Goal: Find specific page/section: Find specific page/section

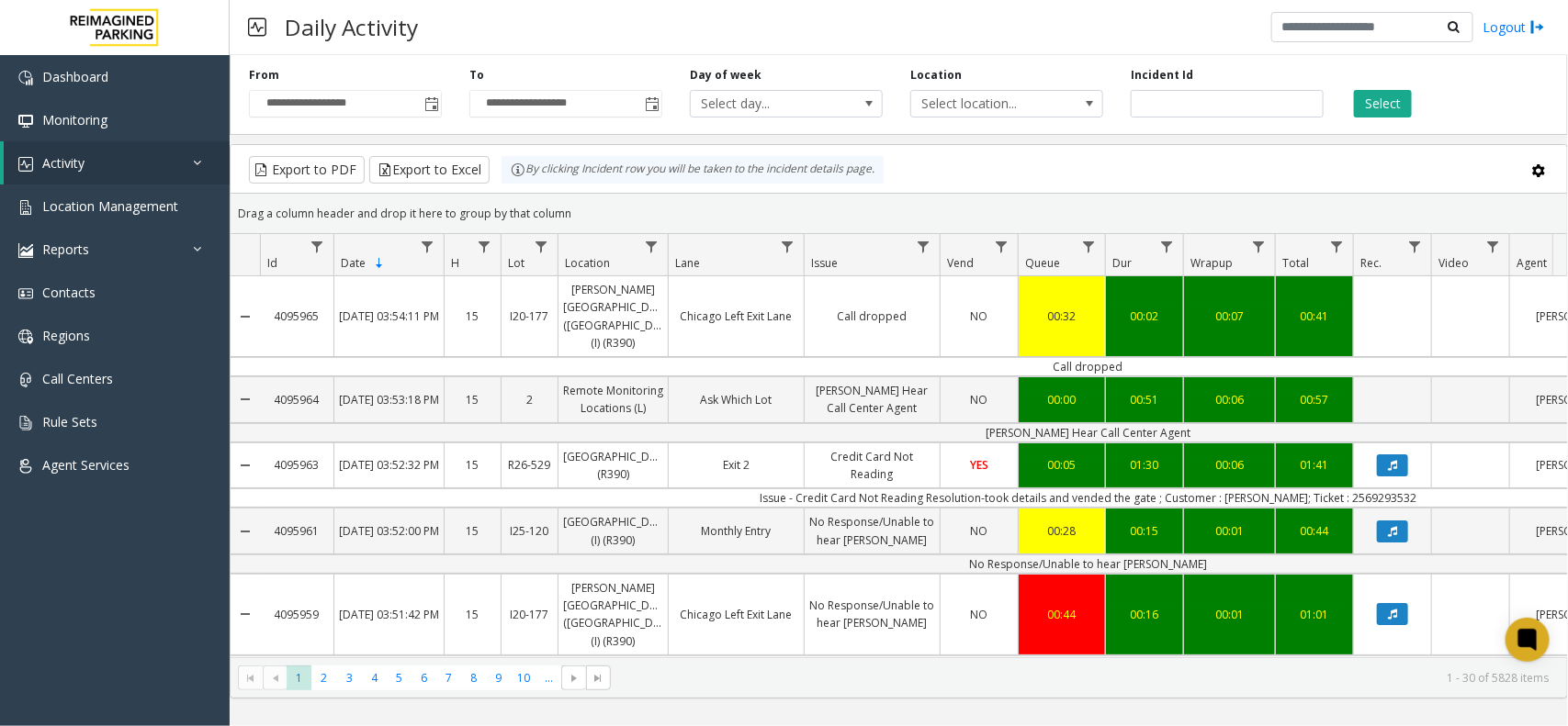
scroll to position [0, 66]
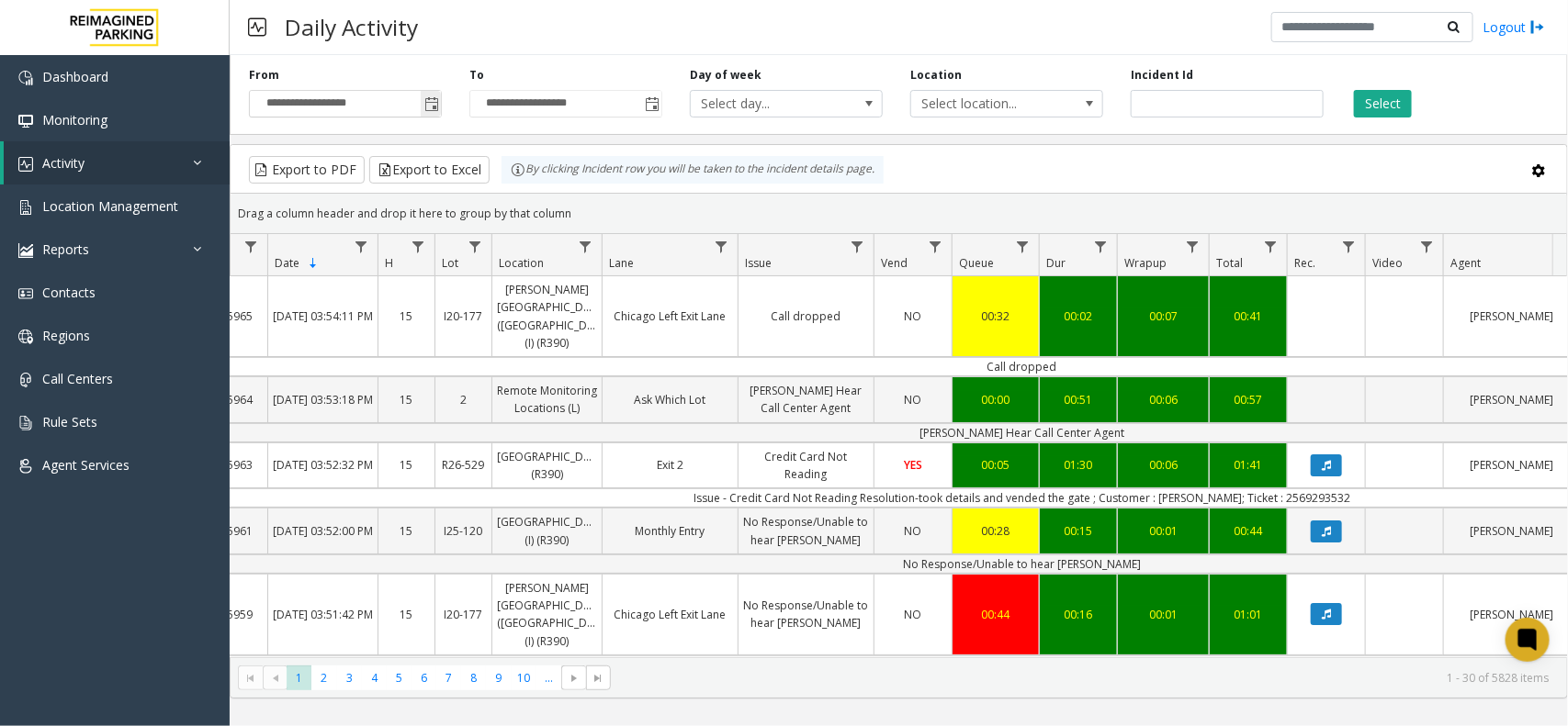
click at [429, 106] on span "Toggle popup" at bounding box center [431, 104] width 15 height 15
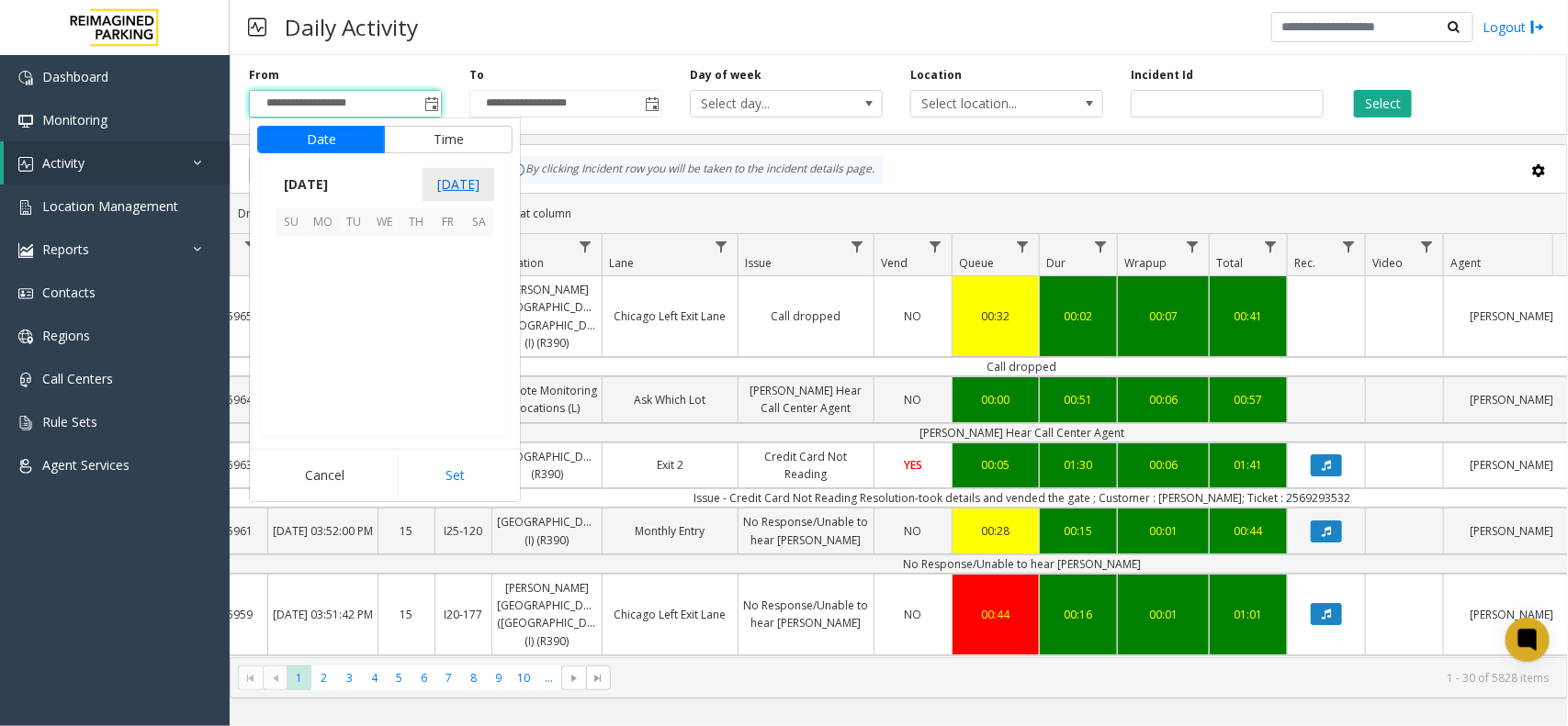
scroll to position [329644, 0]
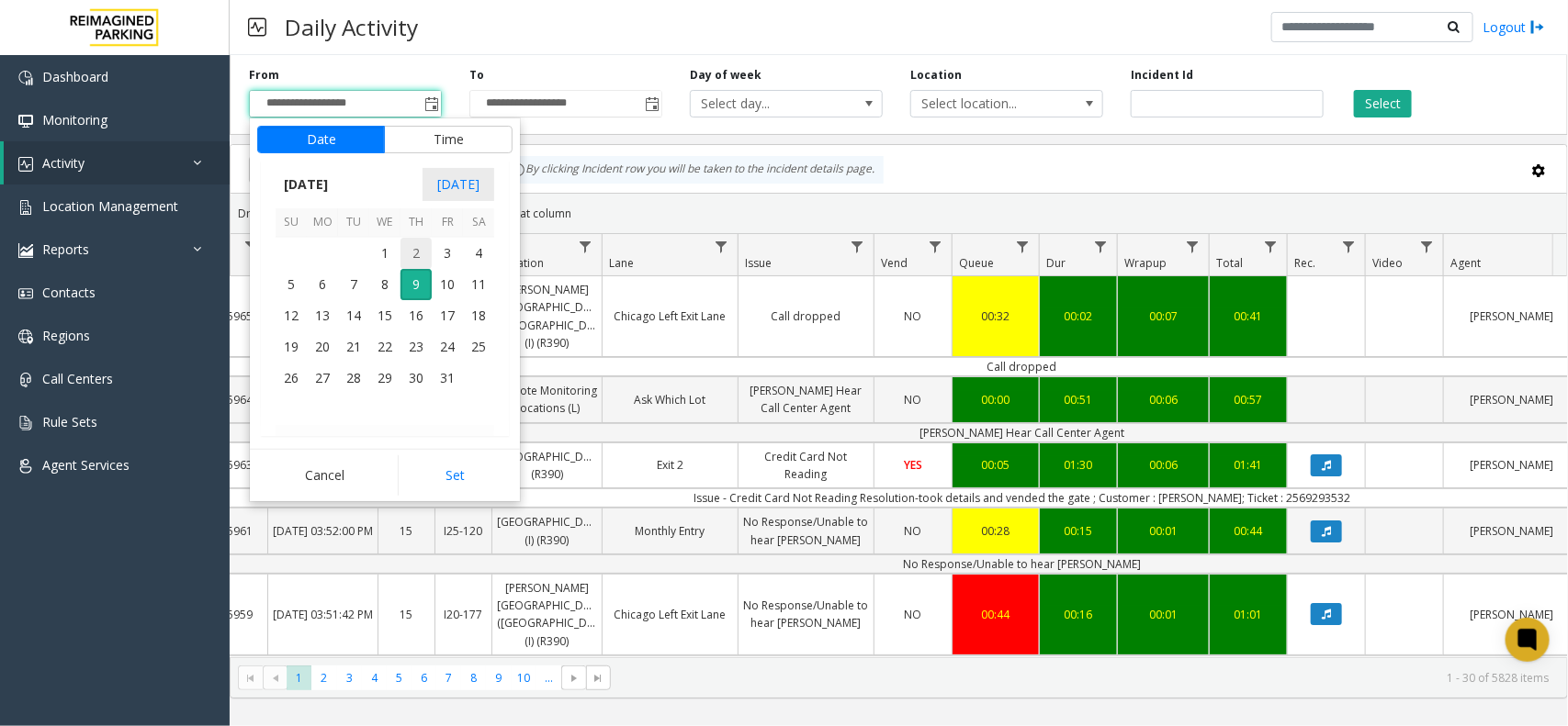
click at [410, 252] on span "2" at bounding box center [416, 253] width 31 height 31
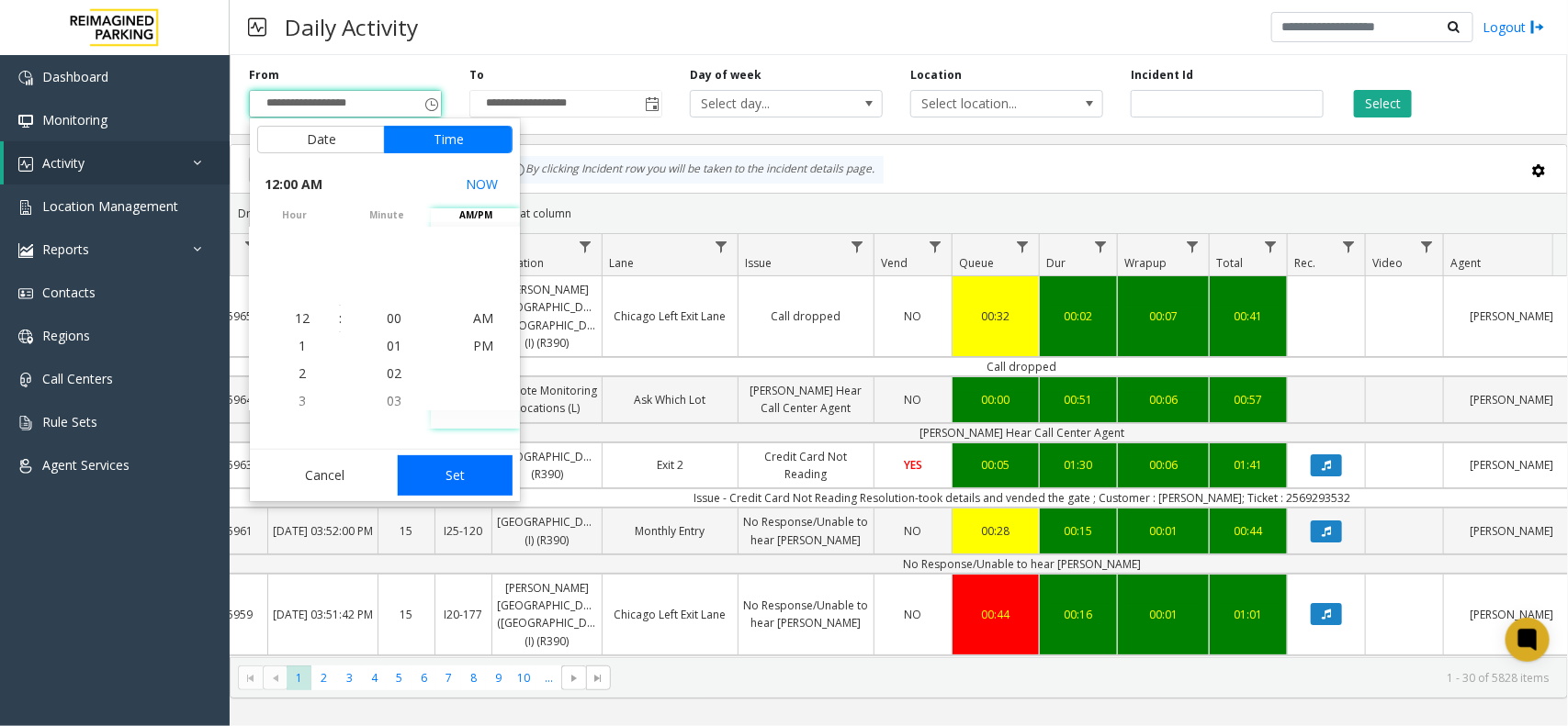
click at [443, 479] on button "Set" at bounding box center [456, 476] width 116 height 41
type input "**********"
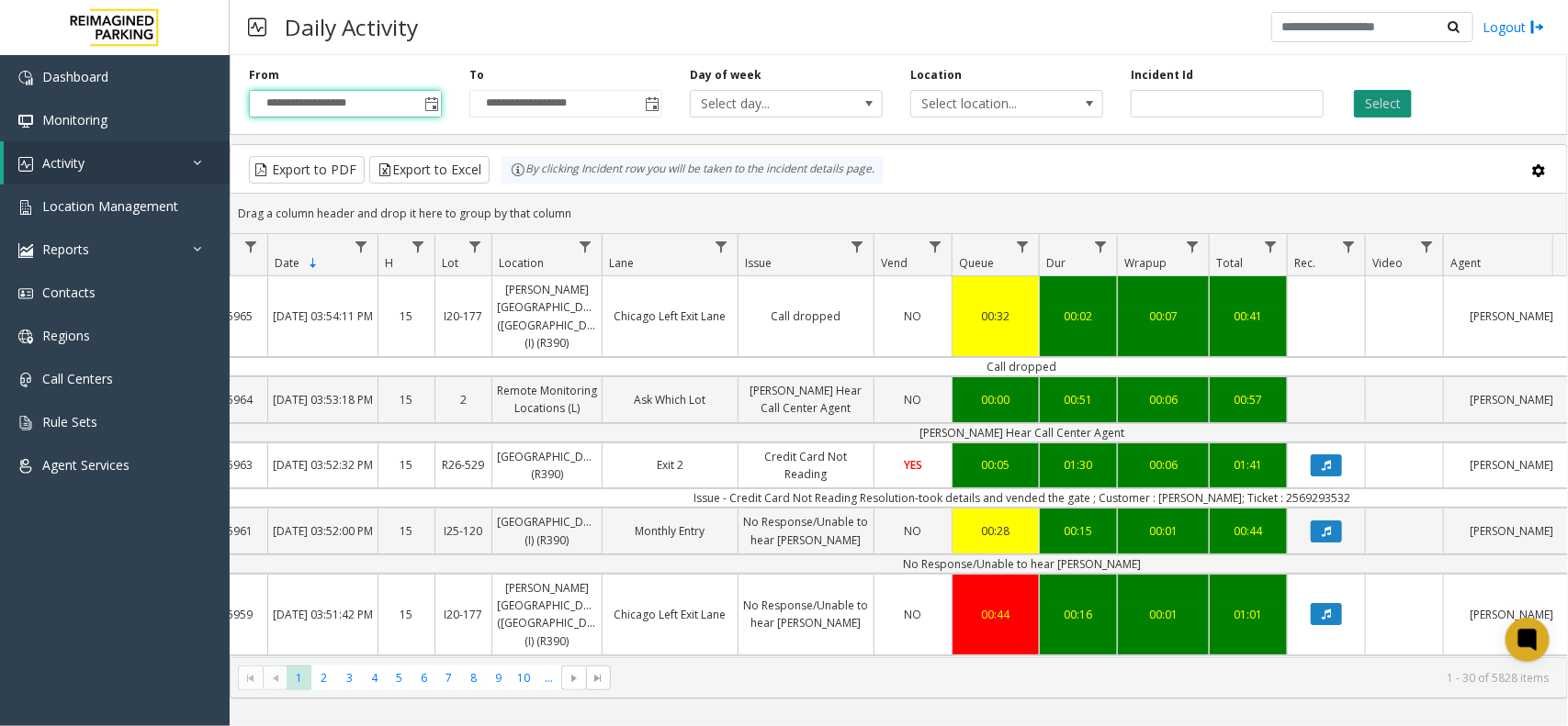
click at [1371, 102] on button "Select" at bounding box center [1383, 103] width 58 height 27
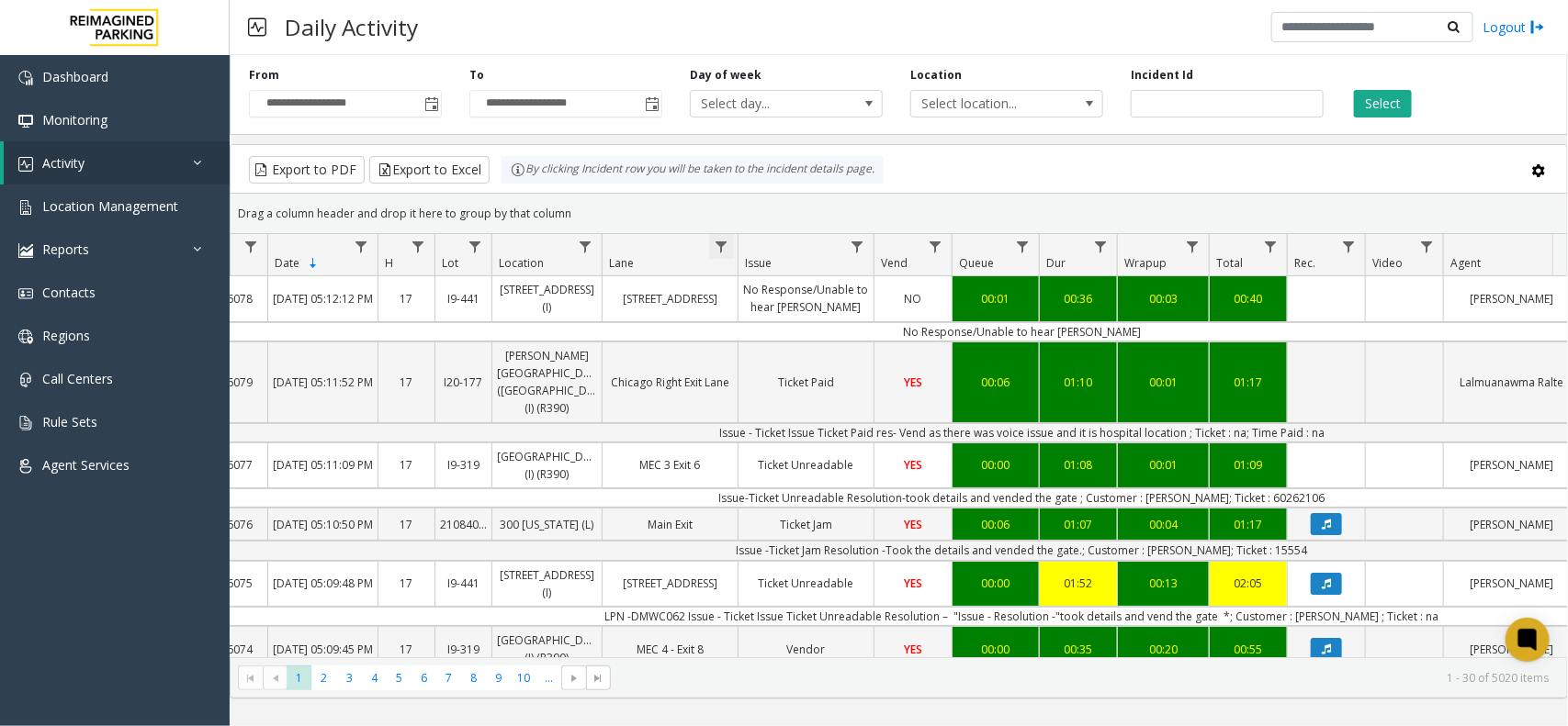
click at [722, 245] on span "Data table" at bounding box center [721, 247] width 15 height 15
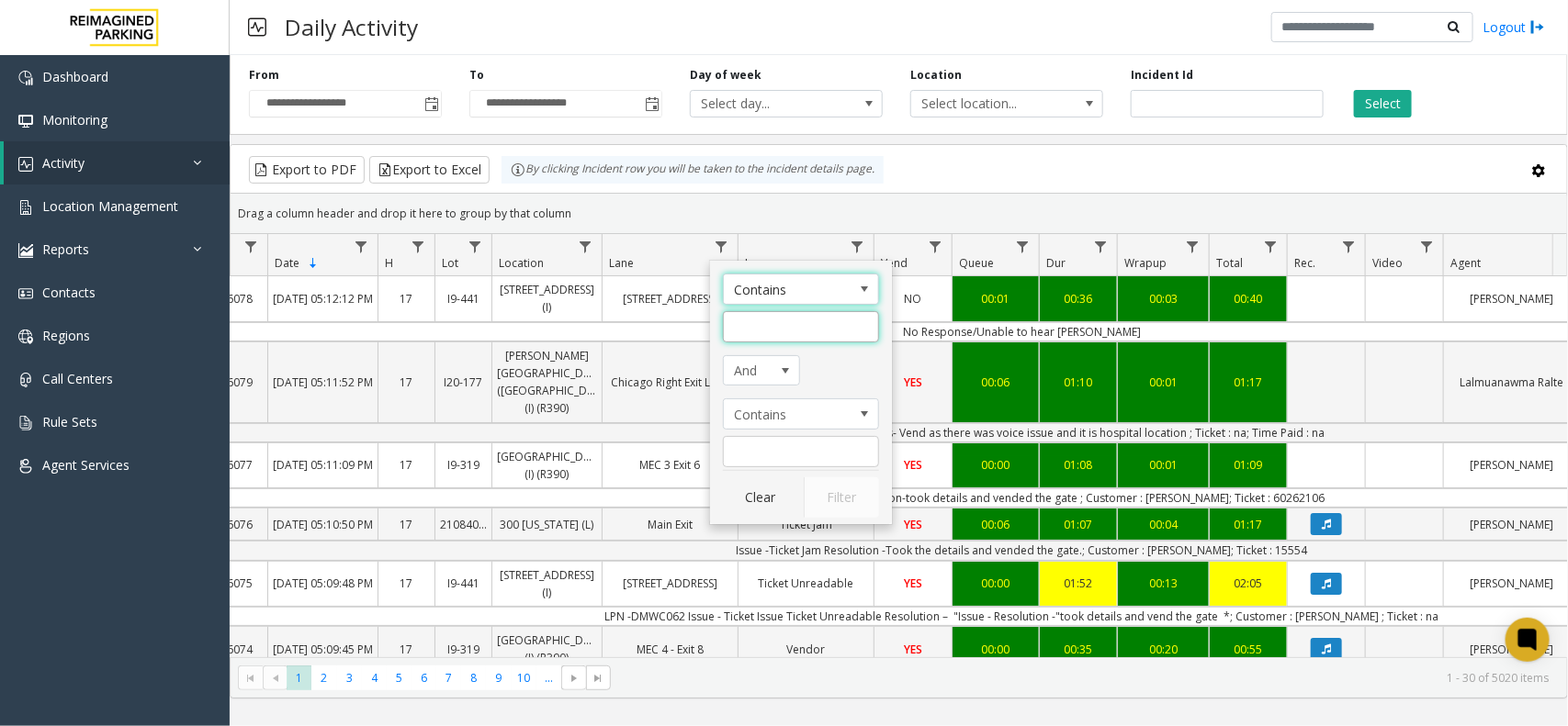
click at [760, 323] on input "Lane Filter" at bounding box center [801, 327] width 156 height 31
type input "****"
click at [772, 511] on button "Clear" at bounding box center [761, 498] width 75 height 41
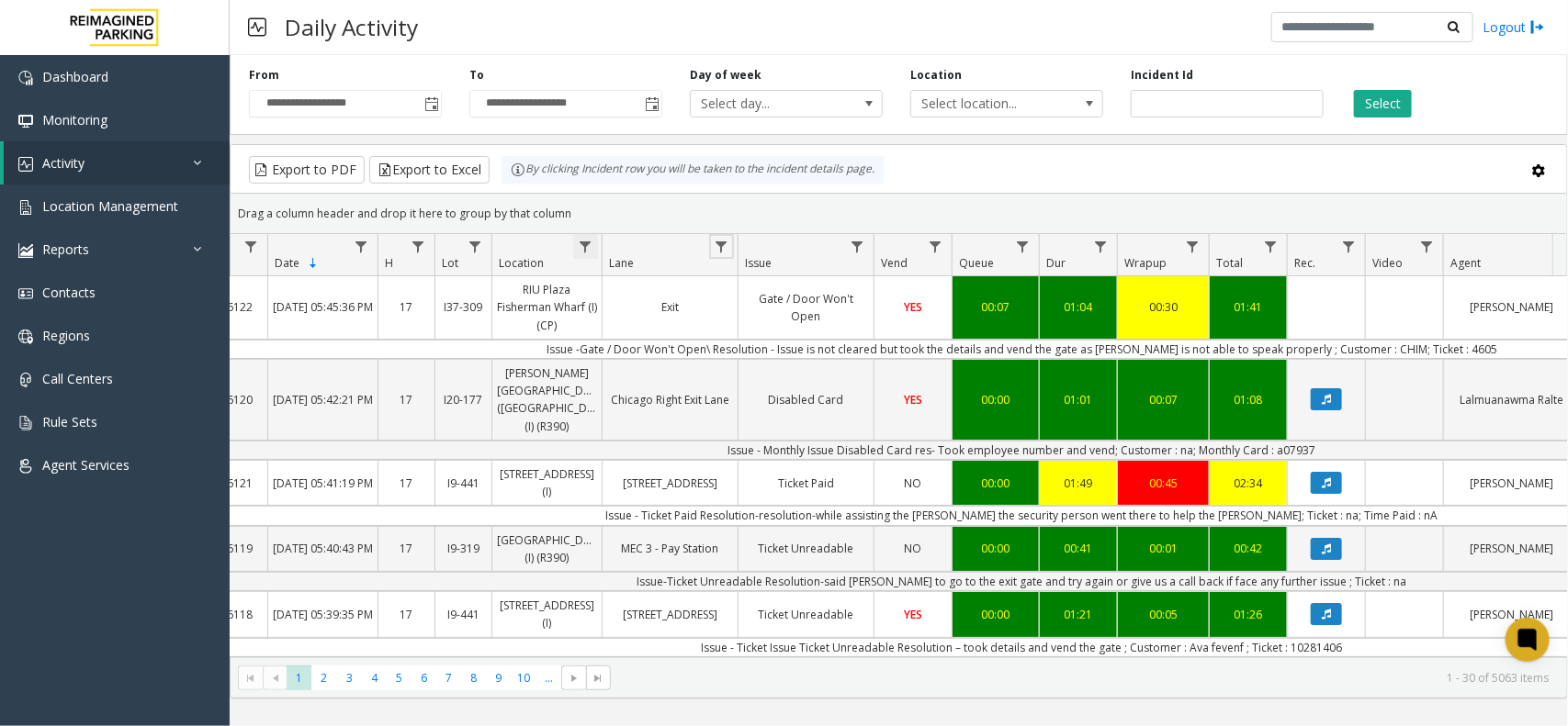
click at [583, 247] on span "Data table" at bounding box center [584, 247] width 15 height 15
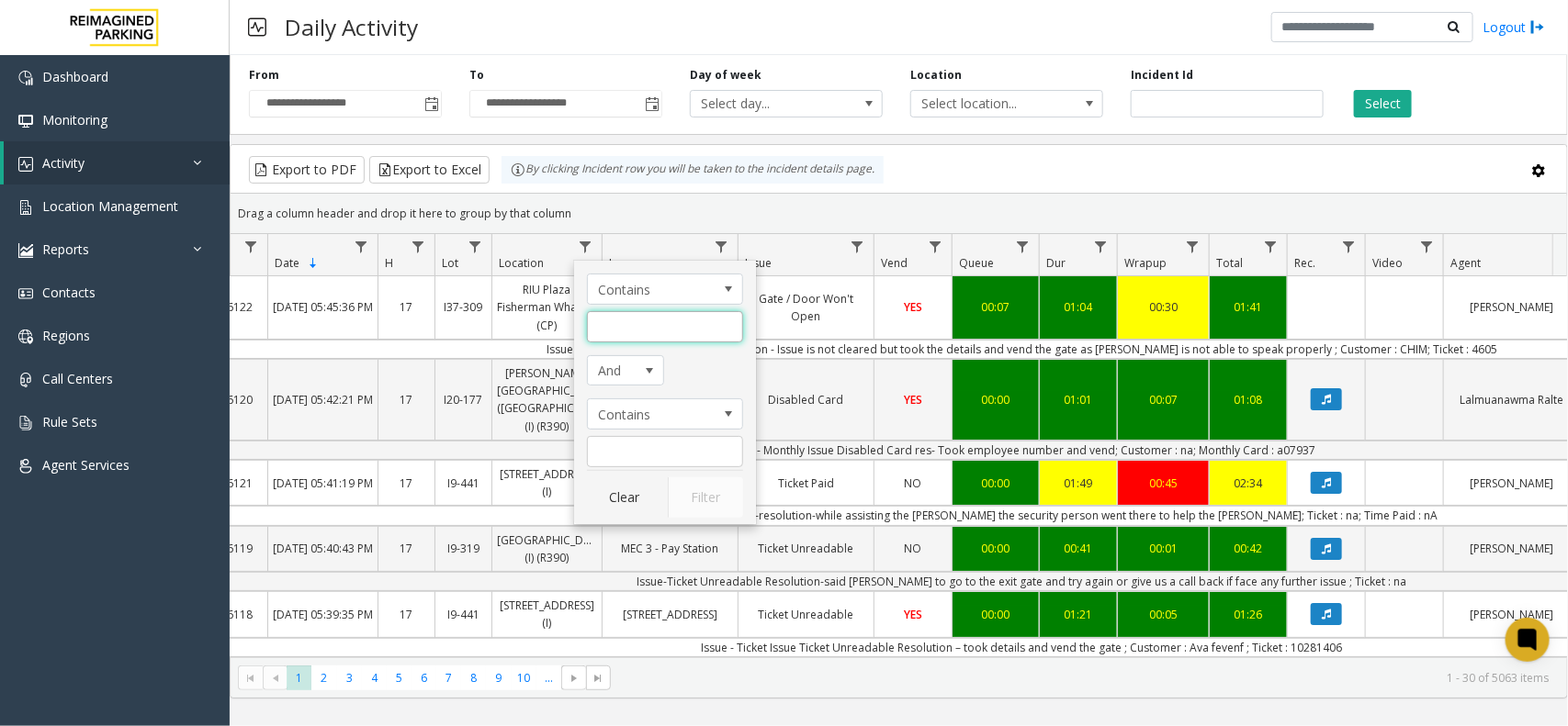
click at [640, 333] on input "Location Filter" at bounding box center [665, 327] width 156 height 31
type input "****"
click at [719, 505] on button "Filter" at bounding box center [706, 498] width 75 height 41
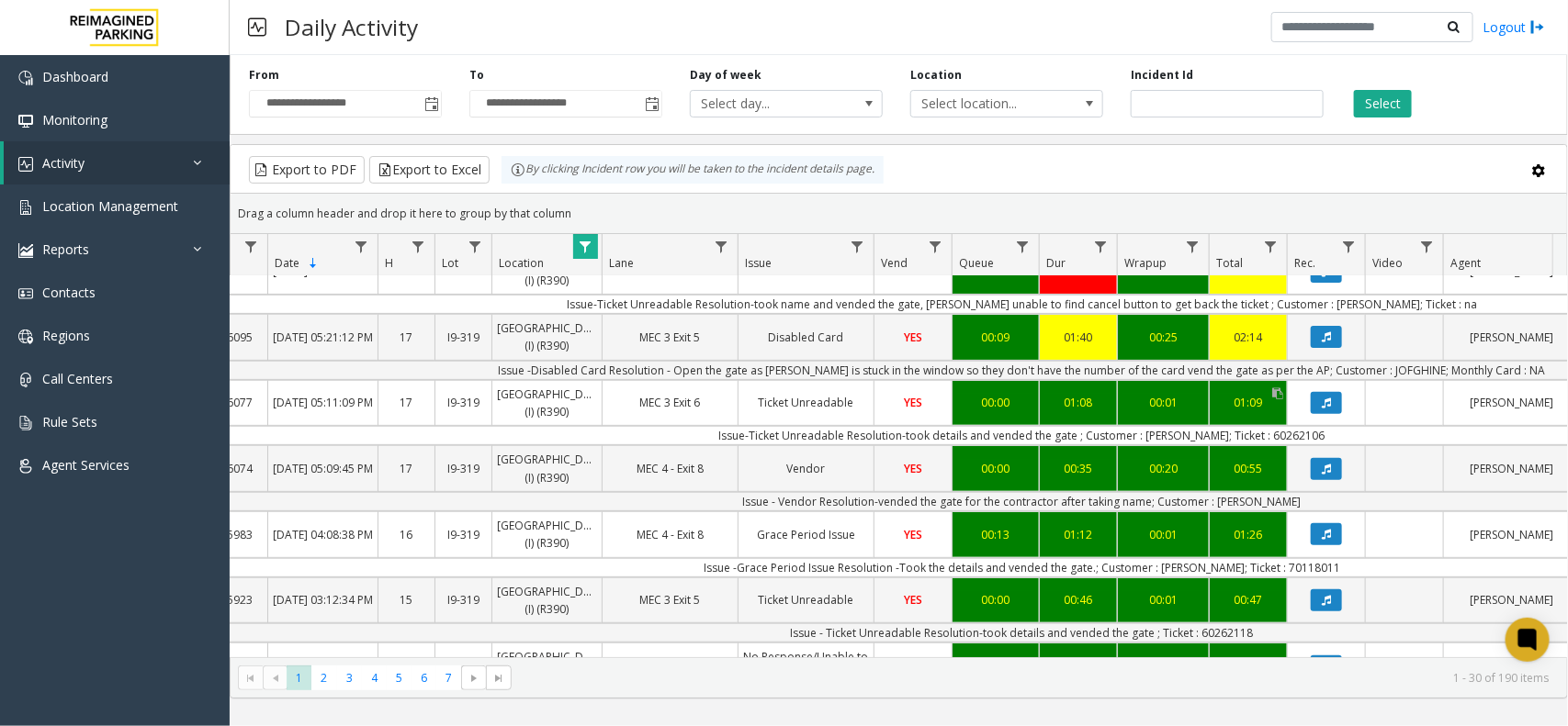
scroll to position [344, 66]
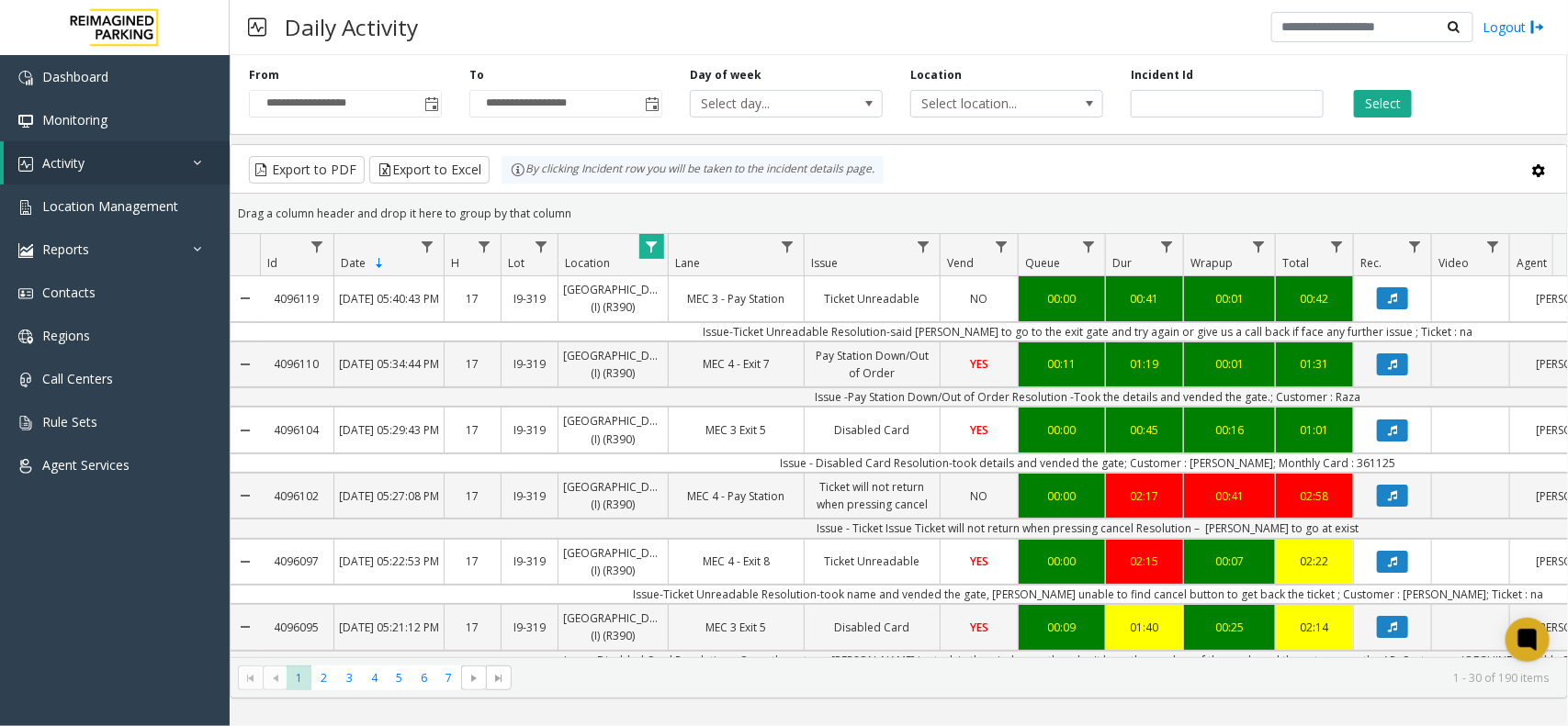
scroll to position [344, 66]
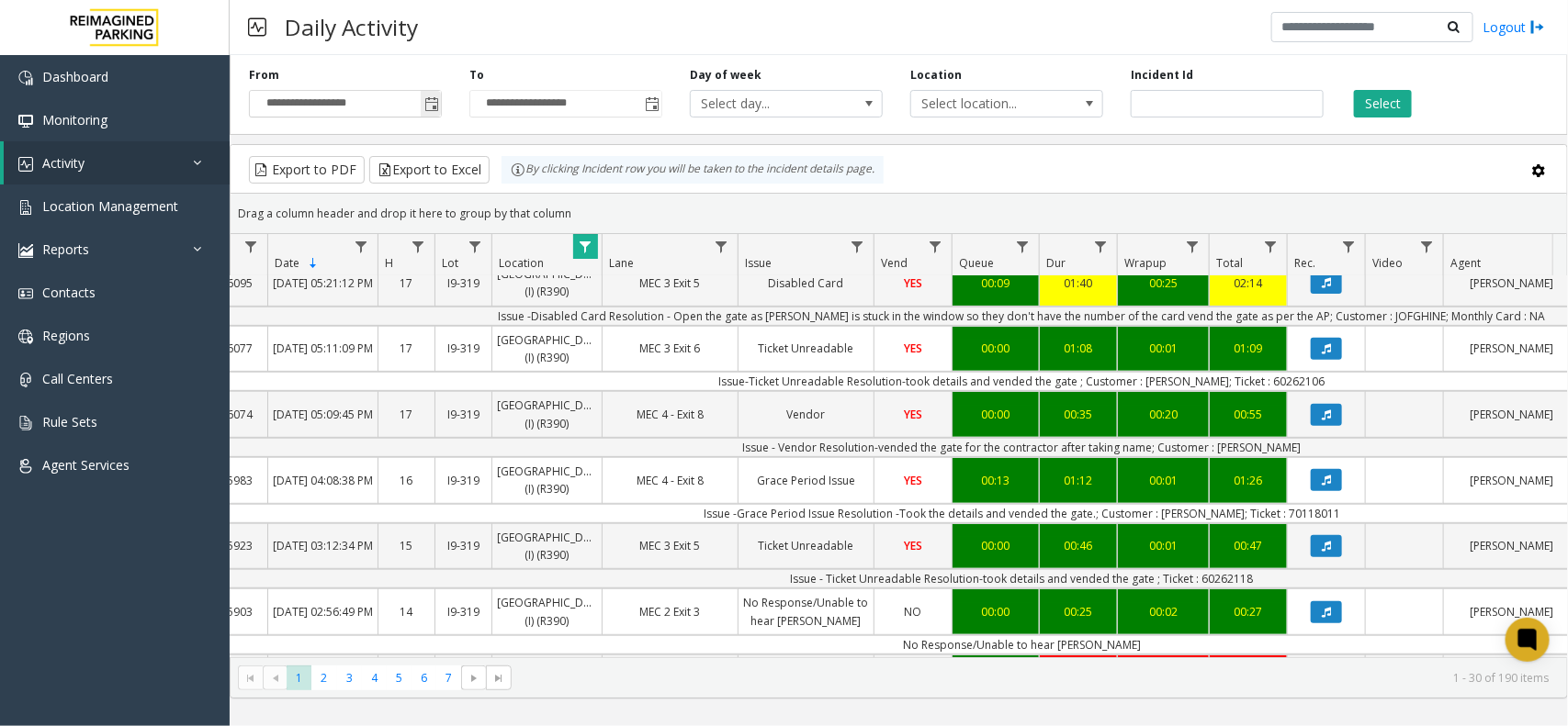
click at [426, 102] on span "Toggle popup" at bounding box center [431, 104] width 15 height 15
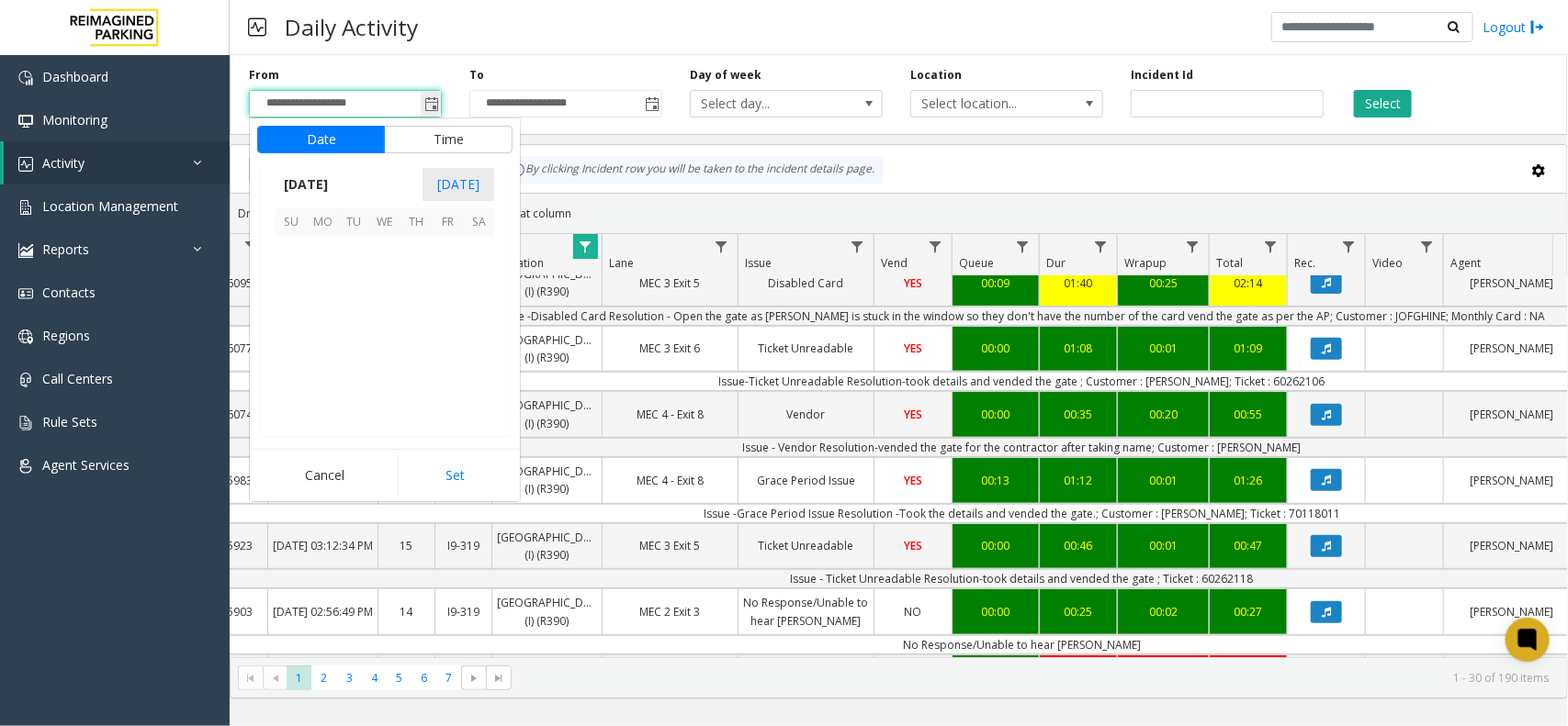
scroll to position [329644, 0]
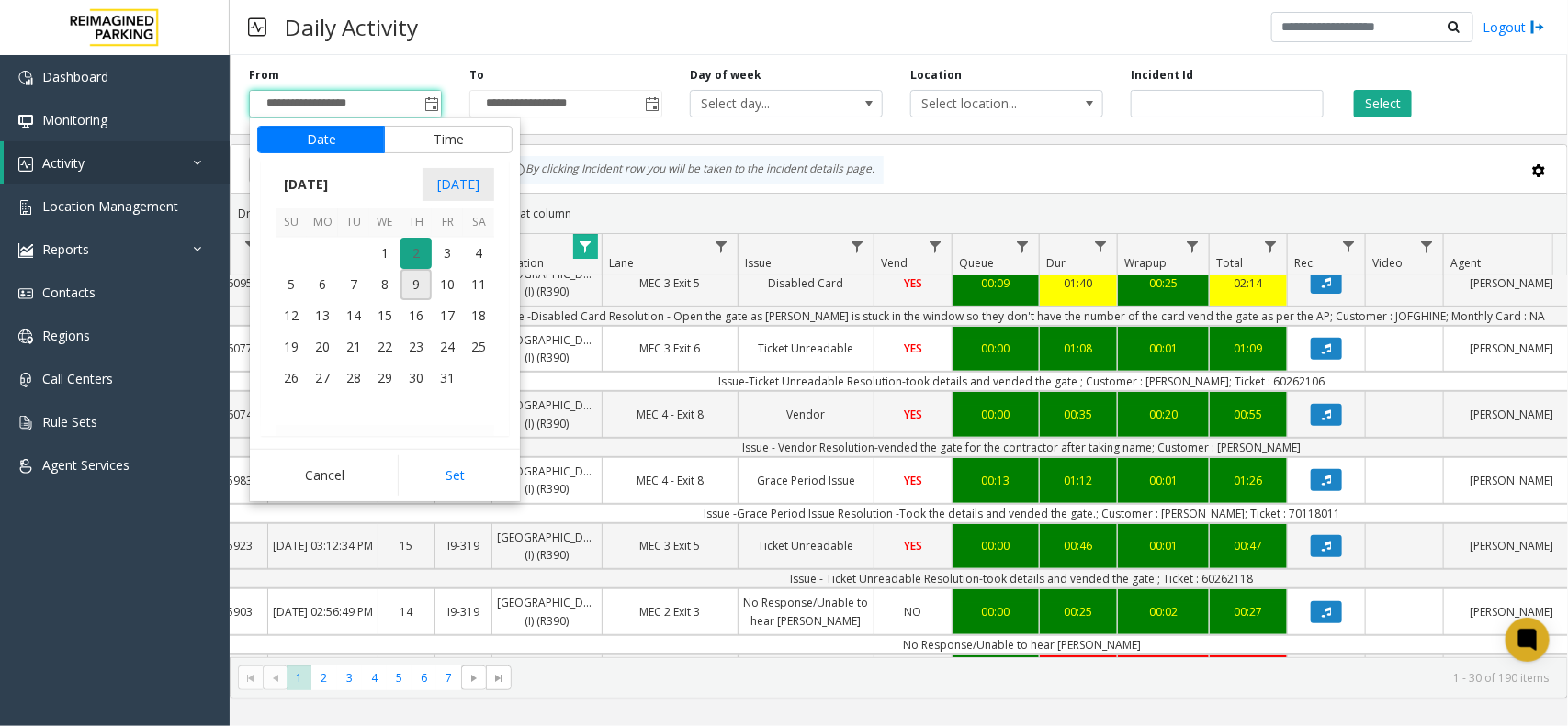
click at [384, 254] on span "1" at bounding box center [385, 253] width 31 height 31
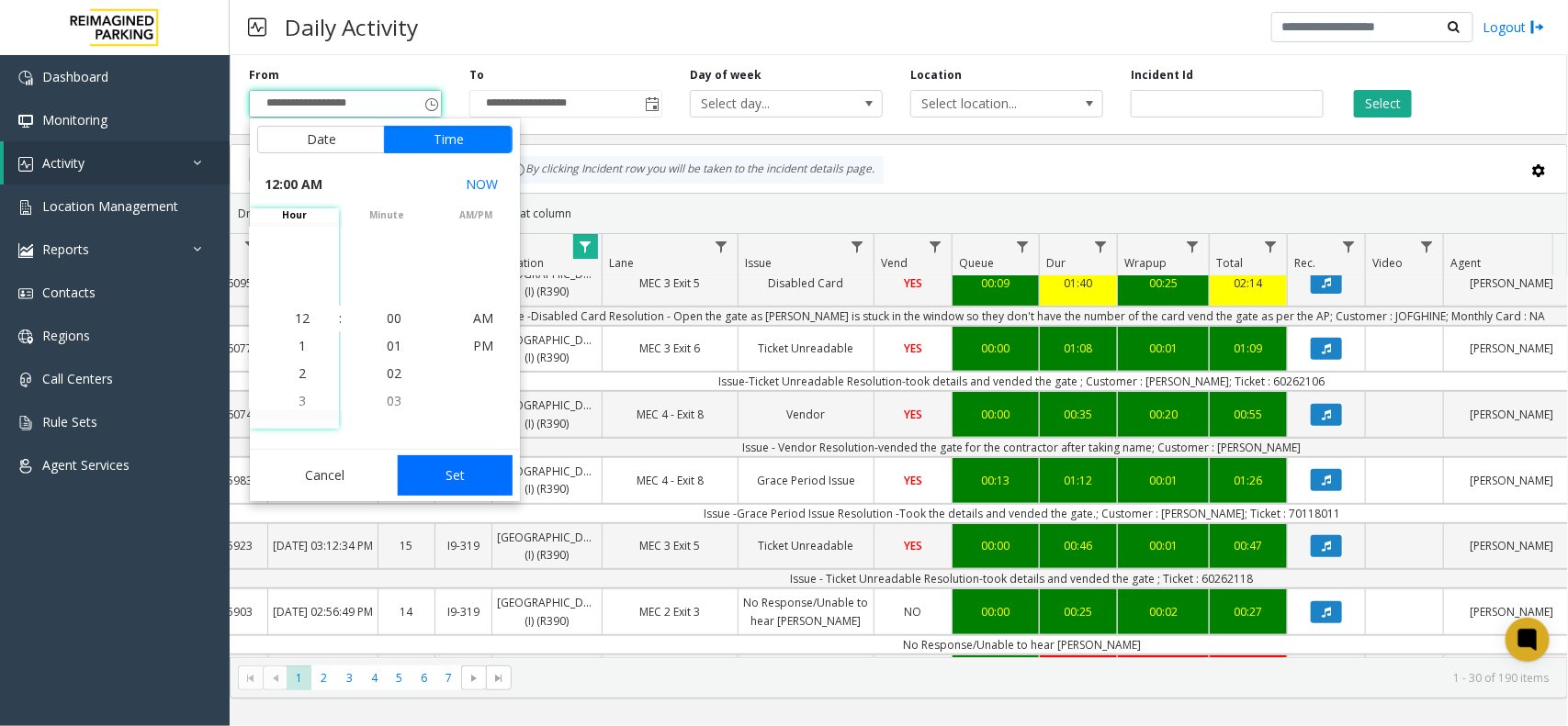
click at [457, 493] on button "Set" at bounding box center [456, 476] width 116 height 41
type input "**********"
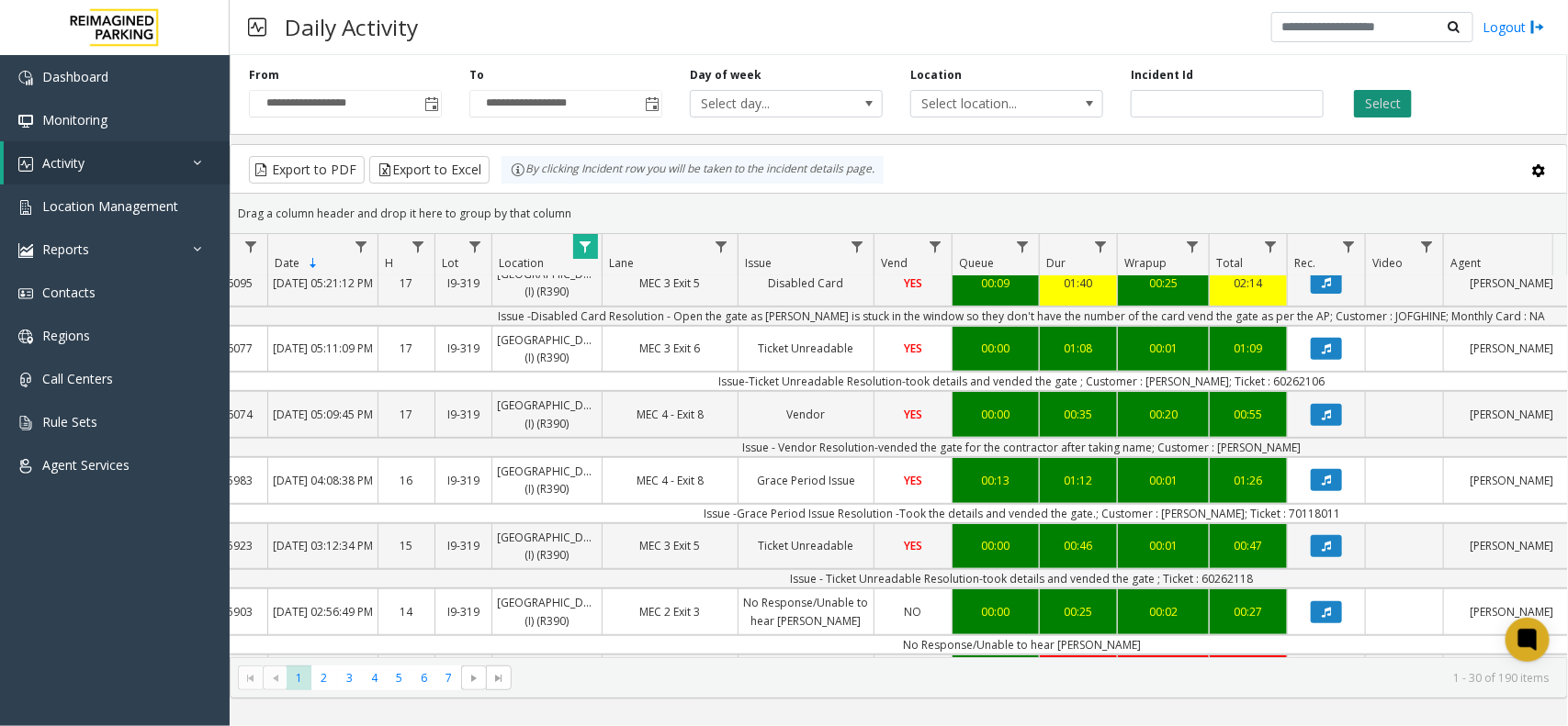
click at [1376, 112] on button "Select" at bounding box center [1383, 103] width 58 height 27
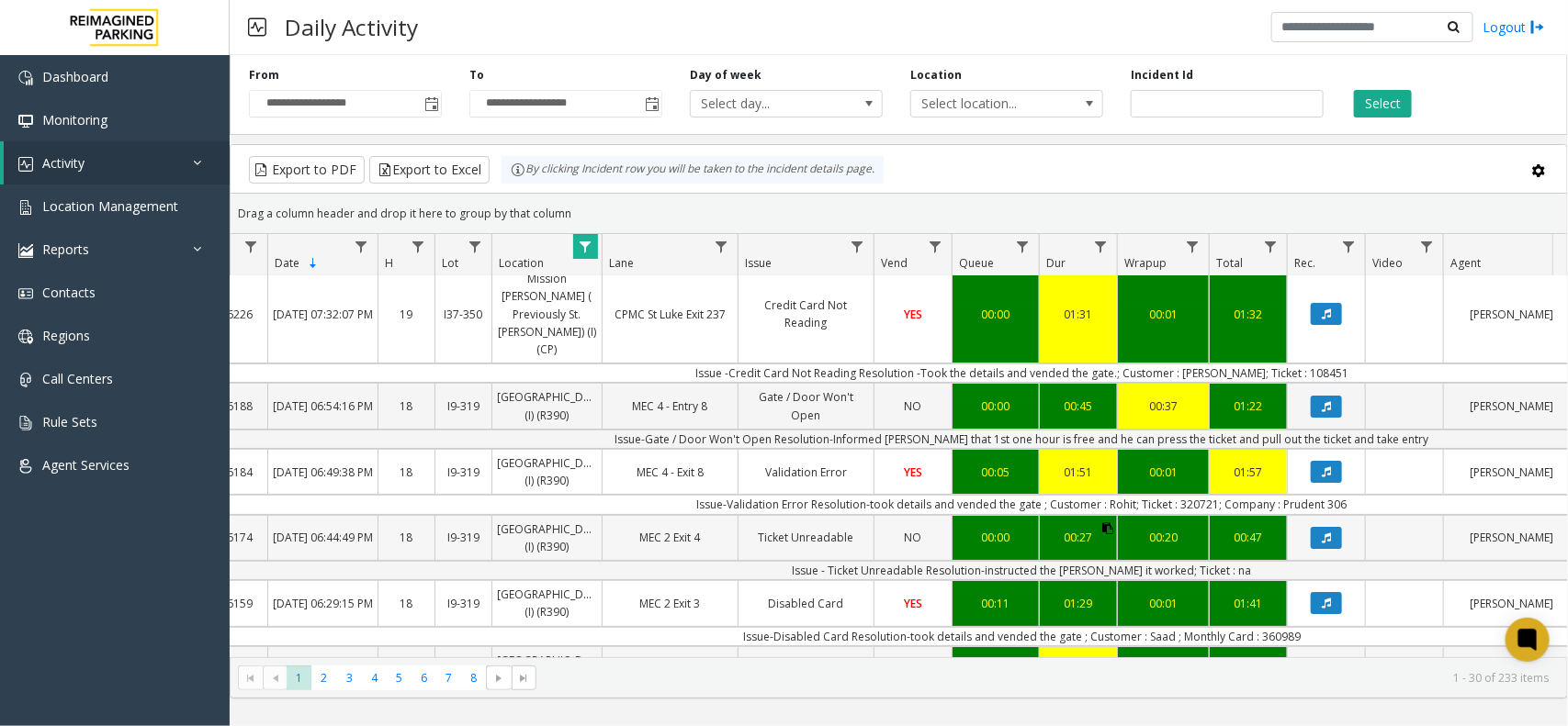
scroll to position [0, 66]
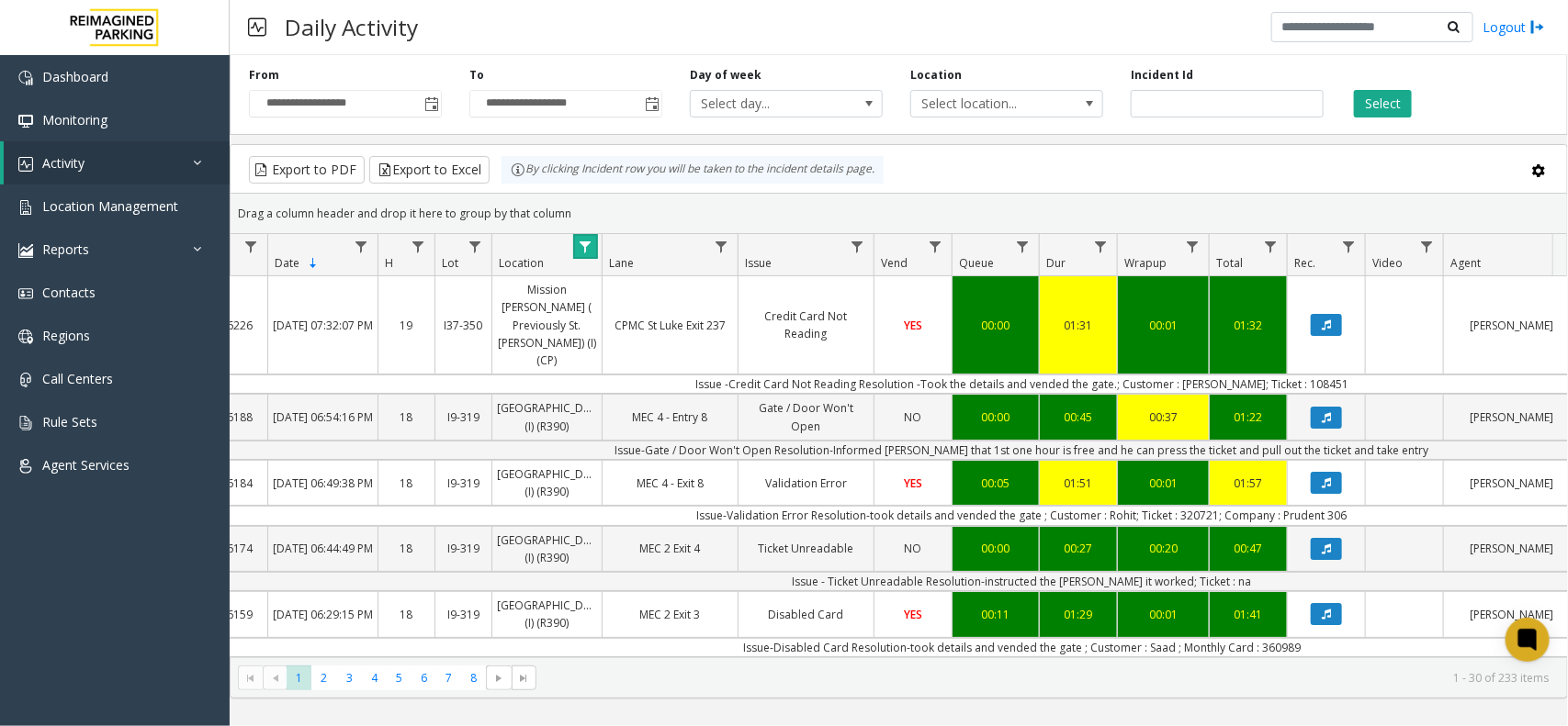
click at [590, 257] on link "Data table" at bounding box center [586, 247] width 25 height 25
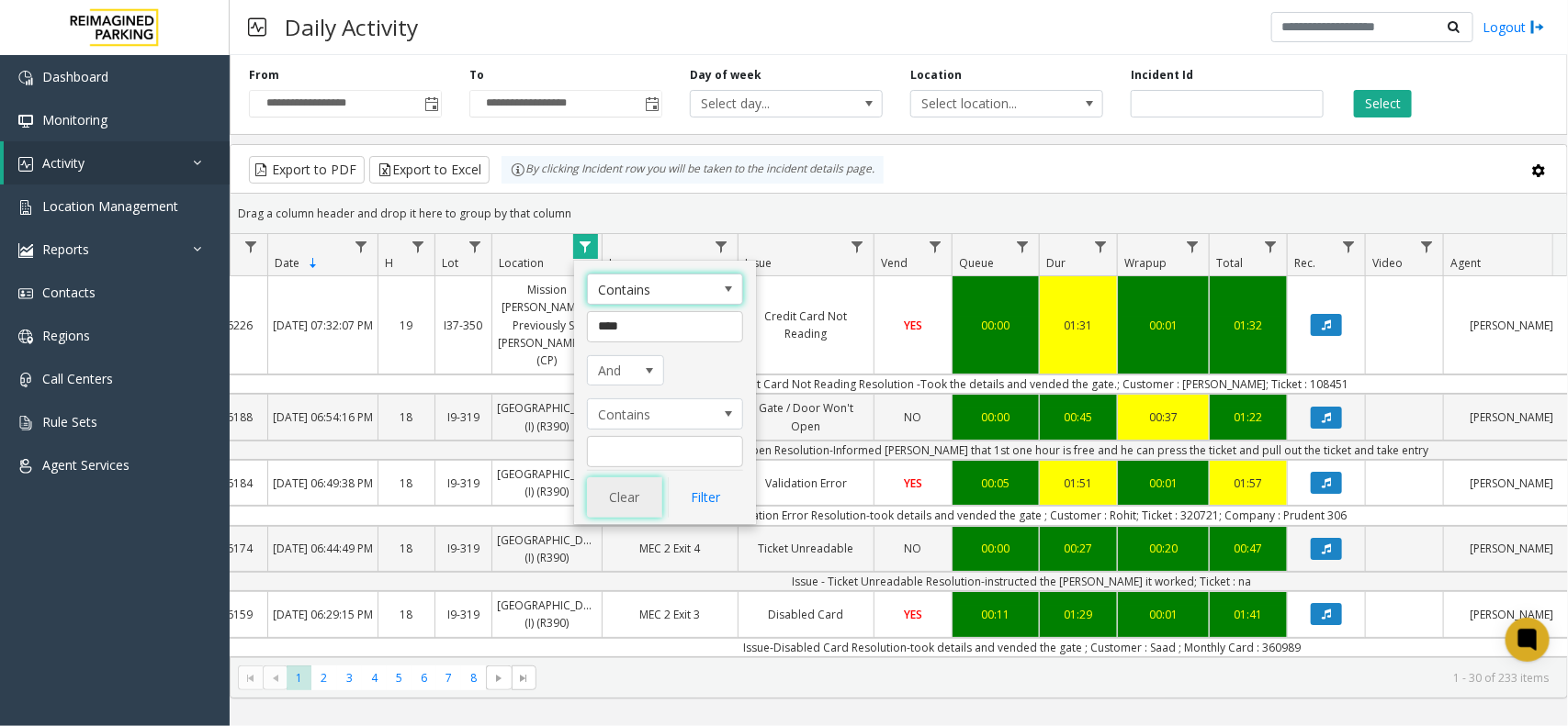
click at [631, 502] on button "Clear" at bounding box center [625, 498] width 75 height 41
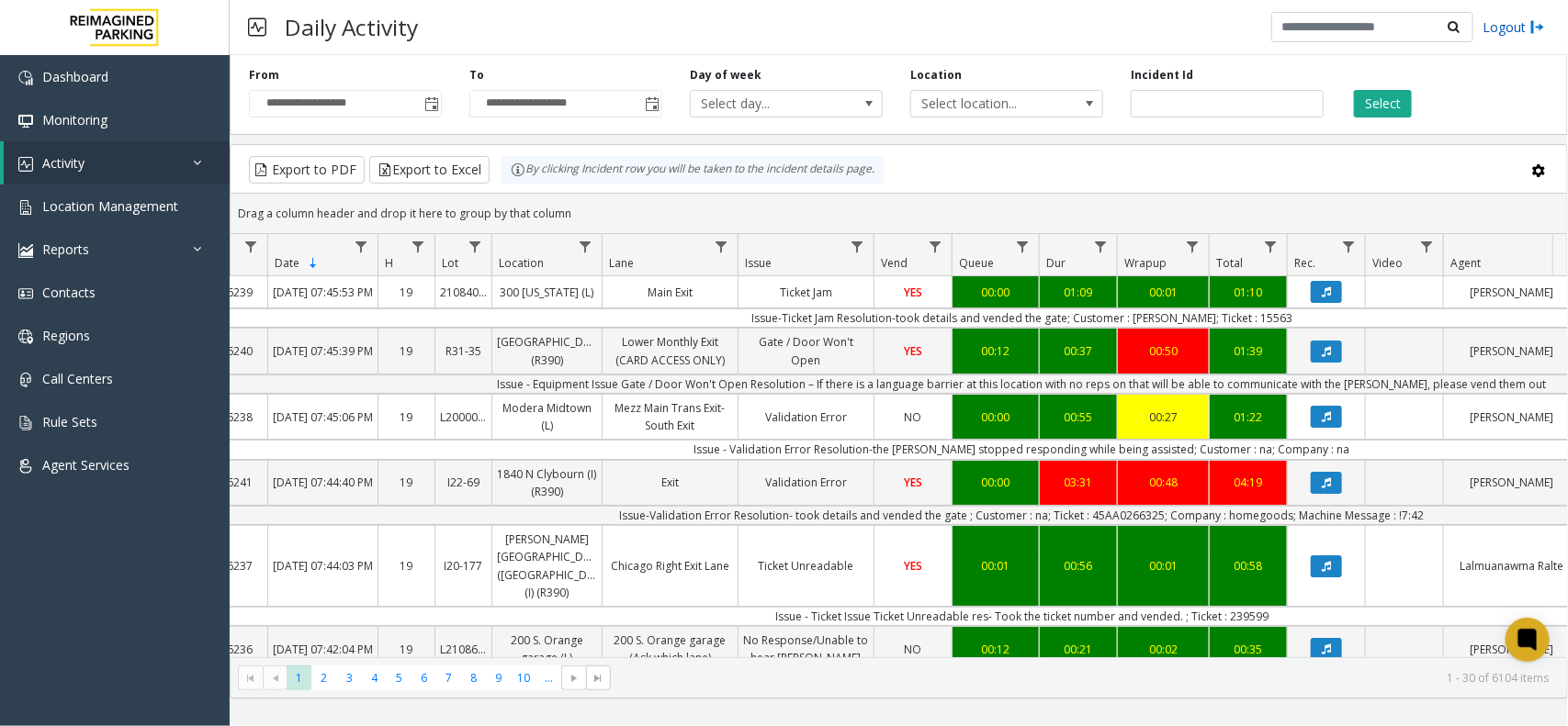
click at [1513, 32] on link "Logout" at bounding box center [1514, 27] width 63 height 19
